Goal: Task Accomplishment & Management: Use online tool/utility

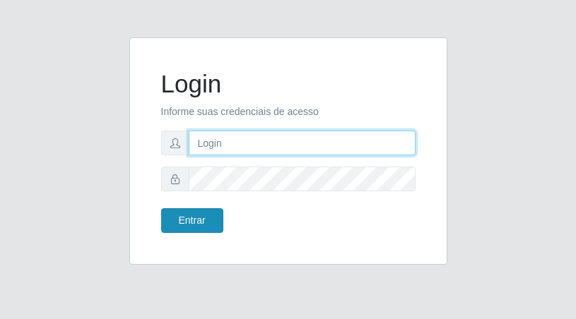
type input "[EMAIL_ADDRESS][DOMAIN_NAME]"
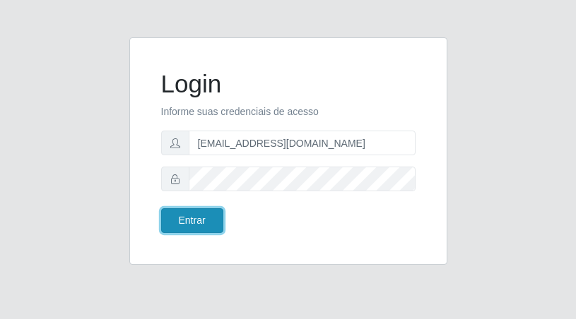
click at [202, 211] on button "Entrar" at bounding box center [192, 220] width 62 height 25
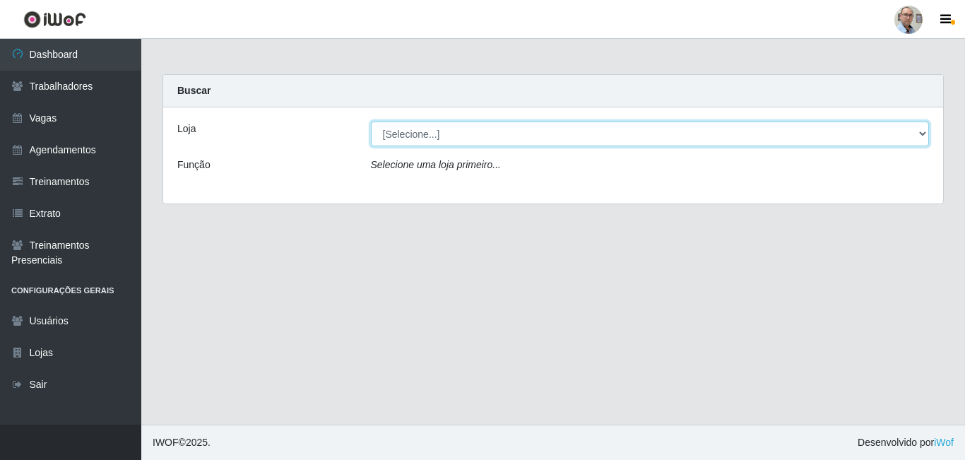
click at [462, 135] on select "[Selecione...] Mar Vermelho - Loja 04" at bounding box center [650, 133] width 559 height 25
select select "251"
click at [371, 121] on select "[Selecione...] Mar Vermelho - Loja 04" at bounding box center [650, 133] width 559 height 25
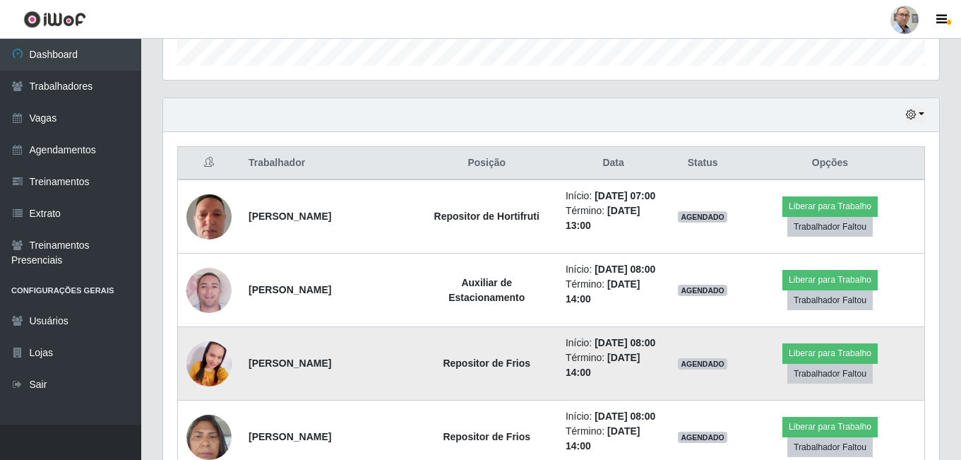
scroll to position [424, 0]
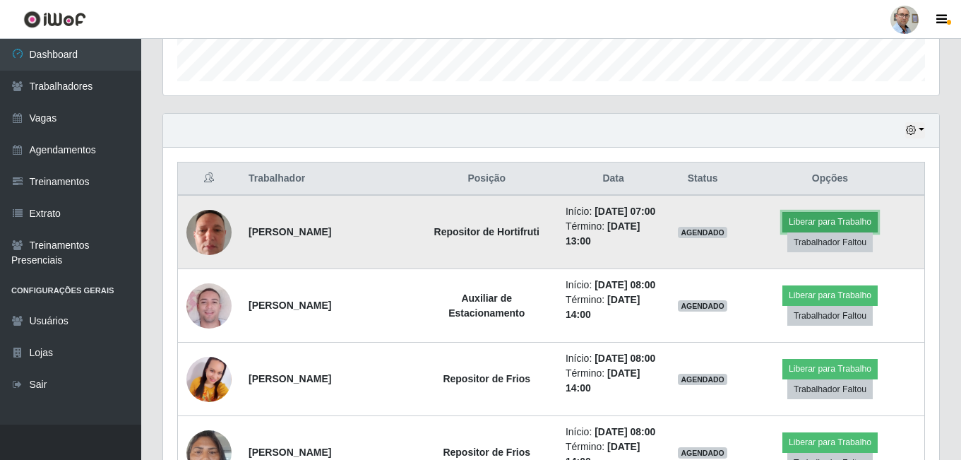
click at [575, 226] on button "Liberar para Trabalho" at bounding box center [830, 222] width 95 height 20
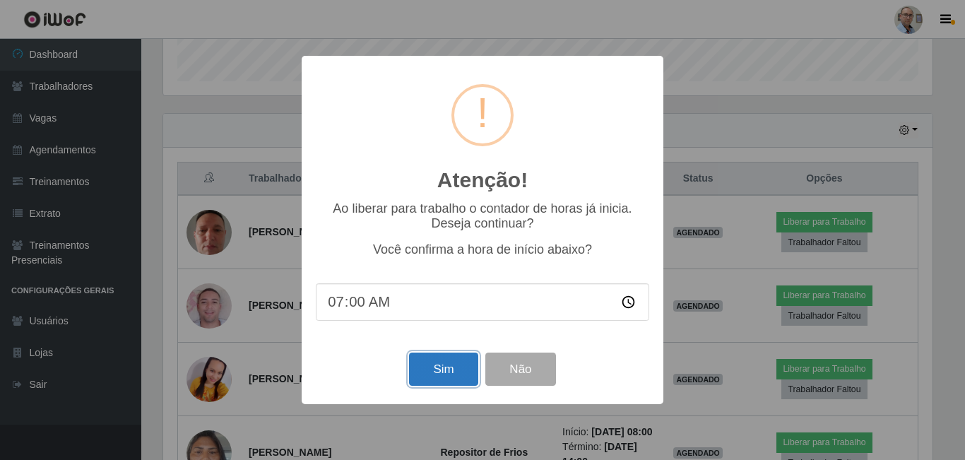
click at [446, 319] on button "Sim" at bounding box center [443, 368] width 69 height 33
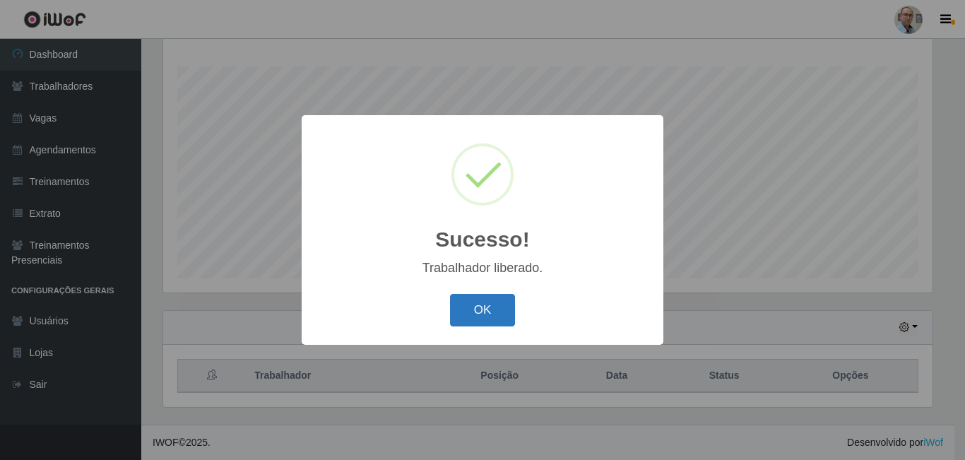
click at [489, 304] on button "OK" at bounding box center [483, 310] width 66 height 33
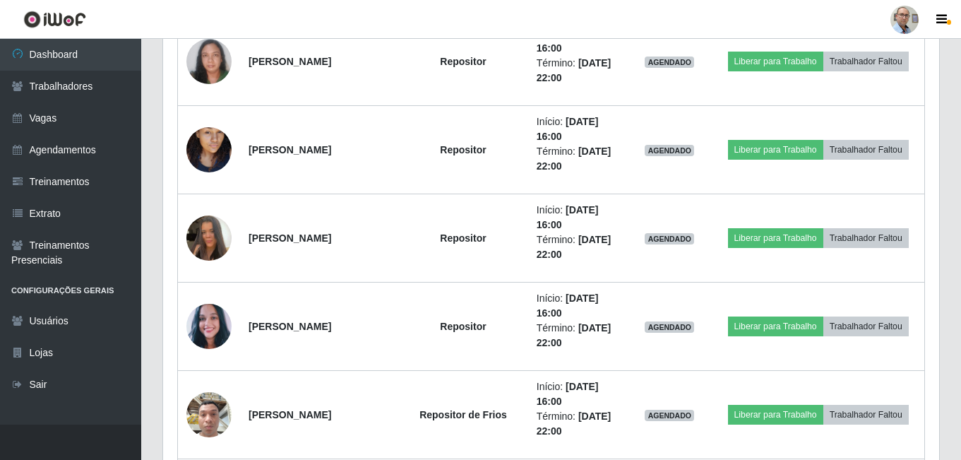
scroll to position [2152, 0]
